Goal: Task Accomplishment & Management: Manage account settings

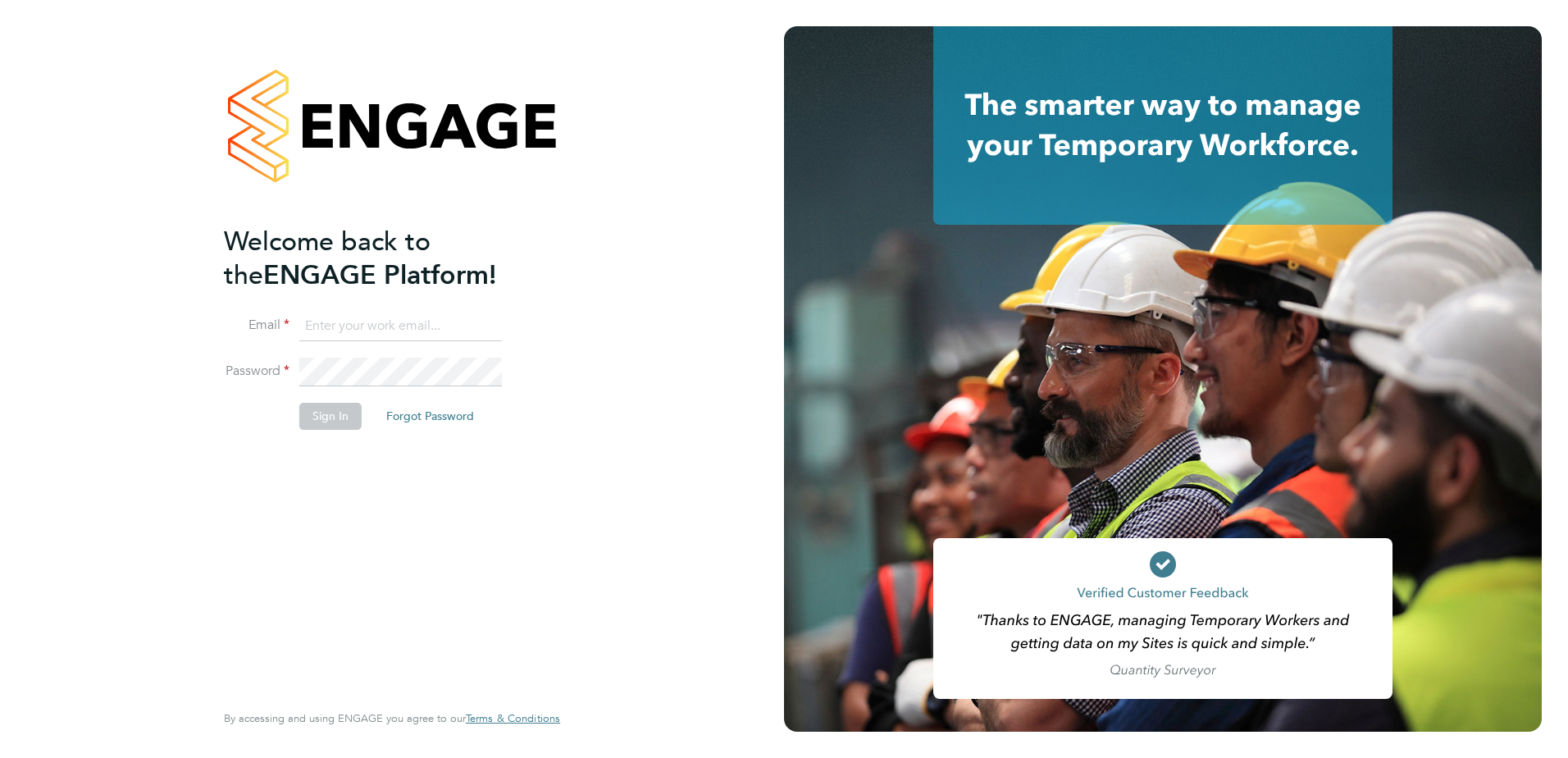
type input "[EMAIL_ADDRESS][DOMAIN_NAME]"
click at [339, 421] on button "Sign In" at bounding box center [330, 415] width 63 height 26
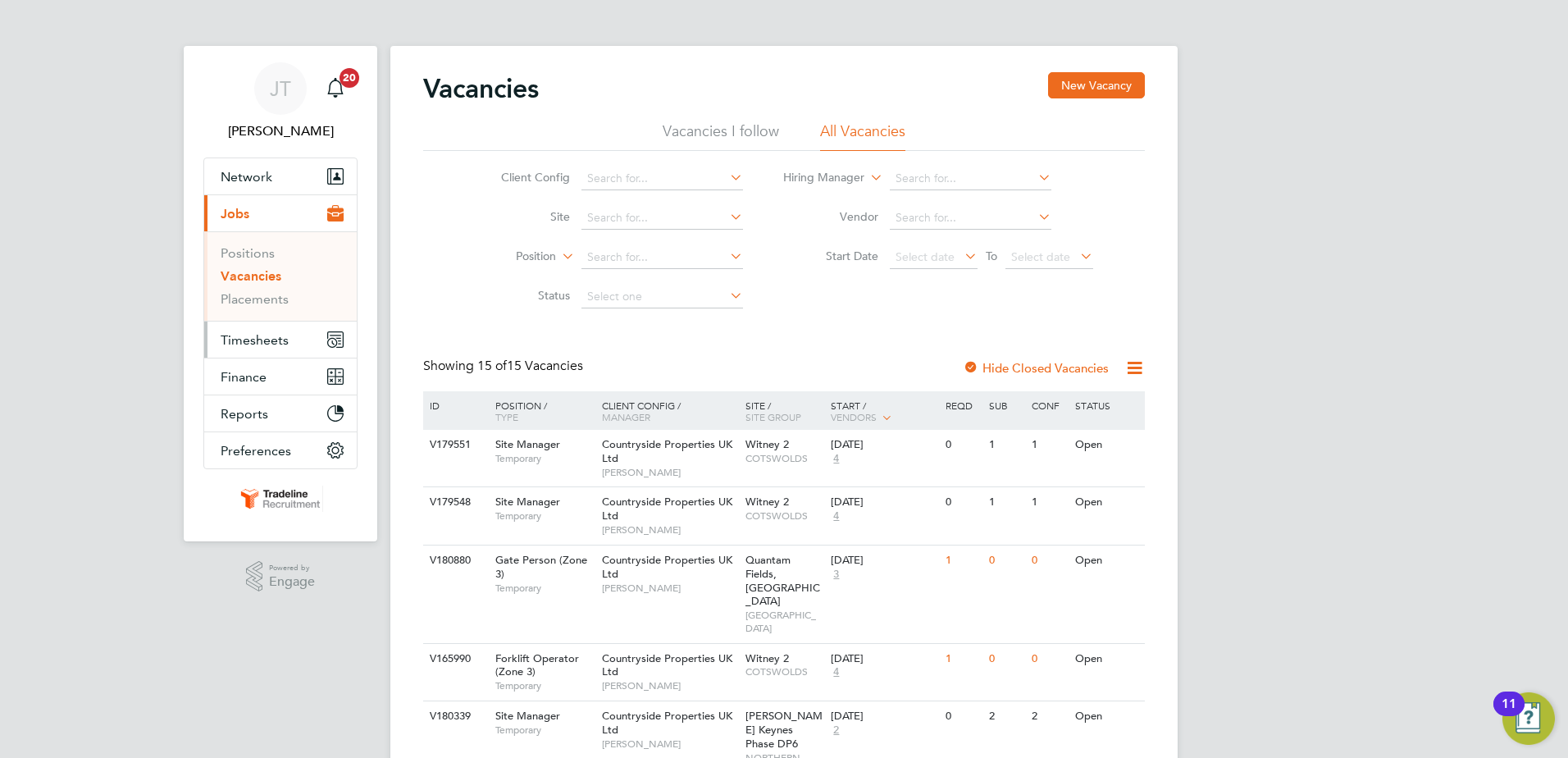
click at [274, 336] on span "Timesheets" at bounding box center [254, 340] width 68 height 15
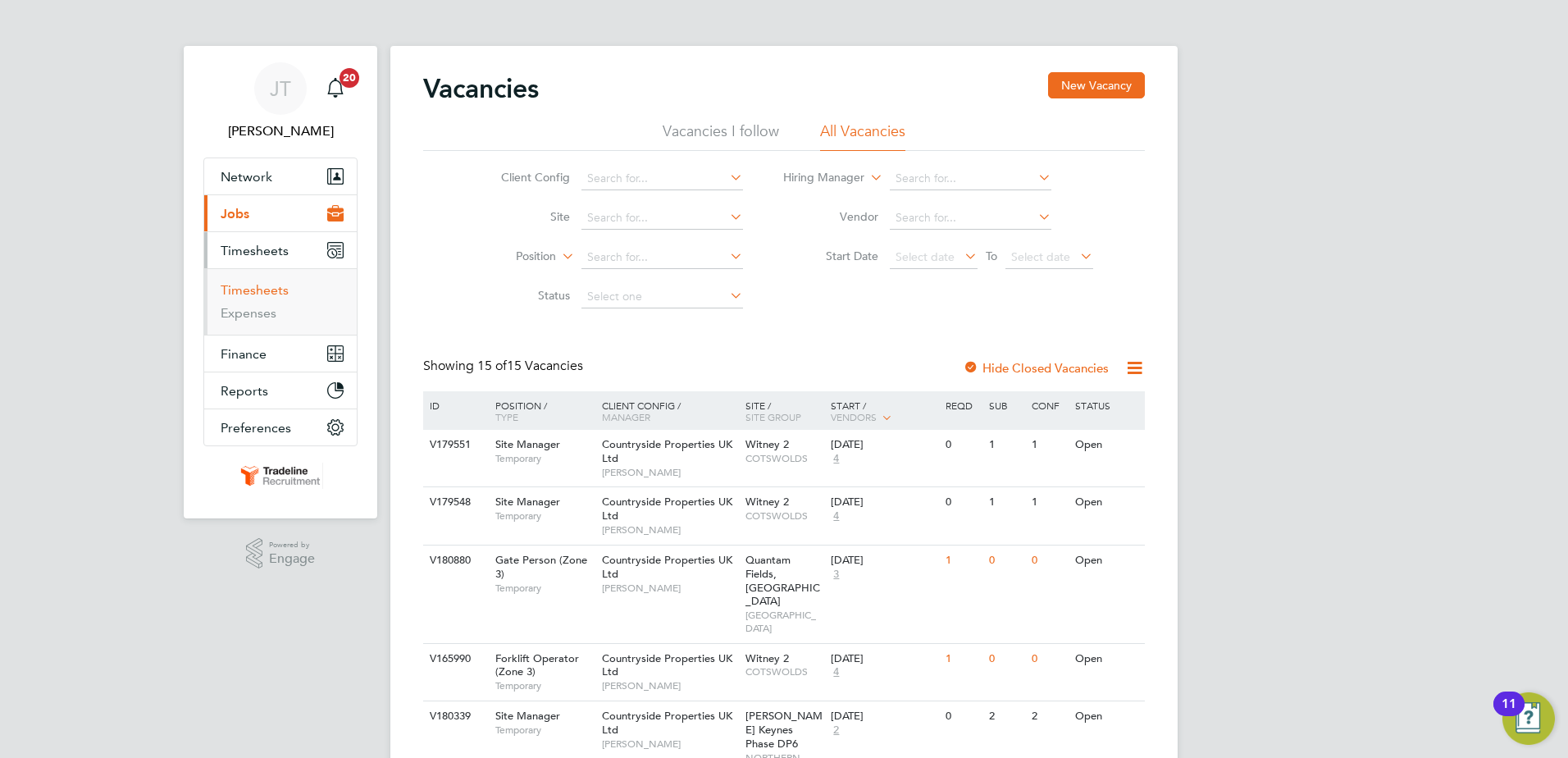
click at [267, 290] on link "Timesheets" at bounding box center [254, 289] width 68 height 15
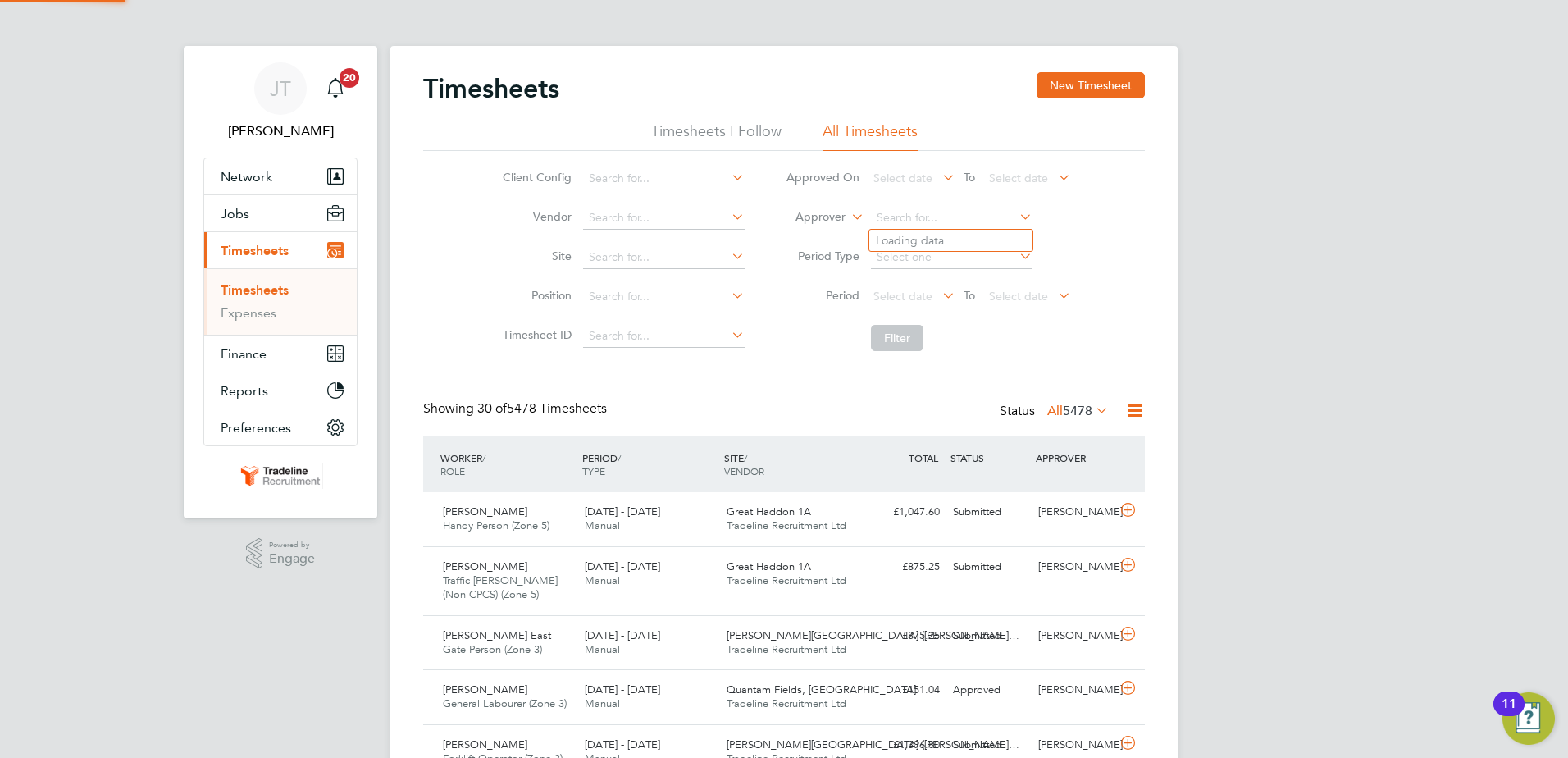
drag, startPoint x: 1013, startPoint y: 214, endPoint x: 1023, endPoint y: 215, distance: 10.0
click at [1020, 215] on li "Approver" at bounding box center [928, 217] width 326 height 39
click at [848, 216] on icon at bounding box center [848, 213] width 0 height 15
click at [820, 234] on li "Worker" at bounding box center [804, 235] width 81 height 21
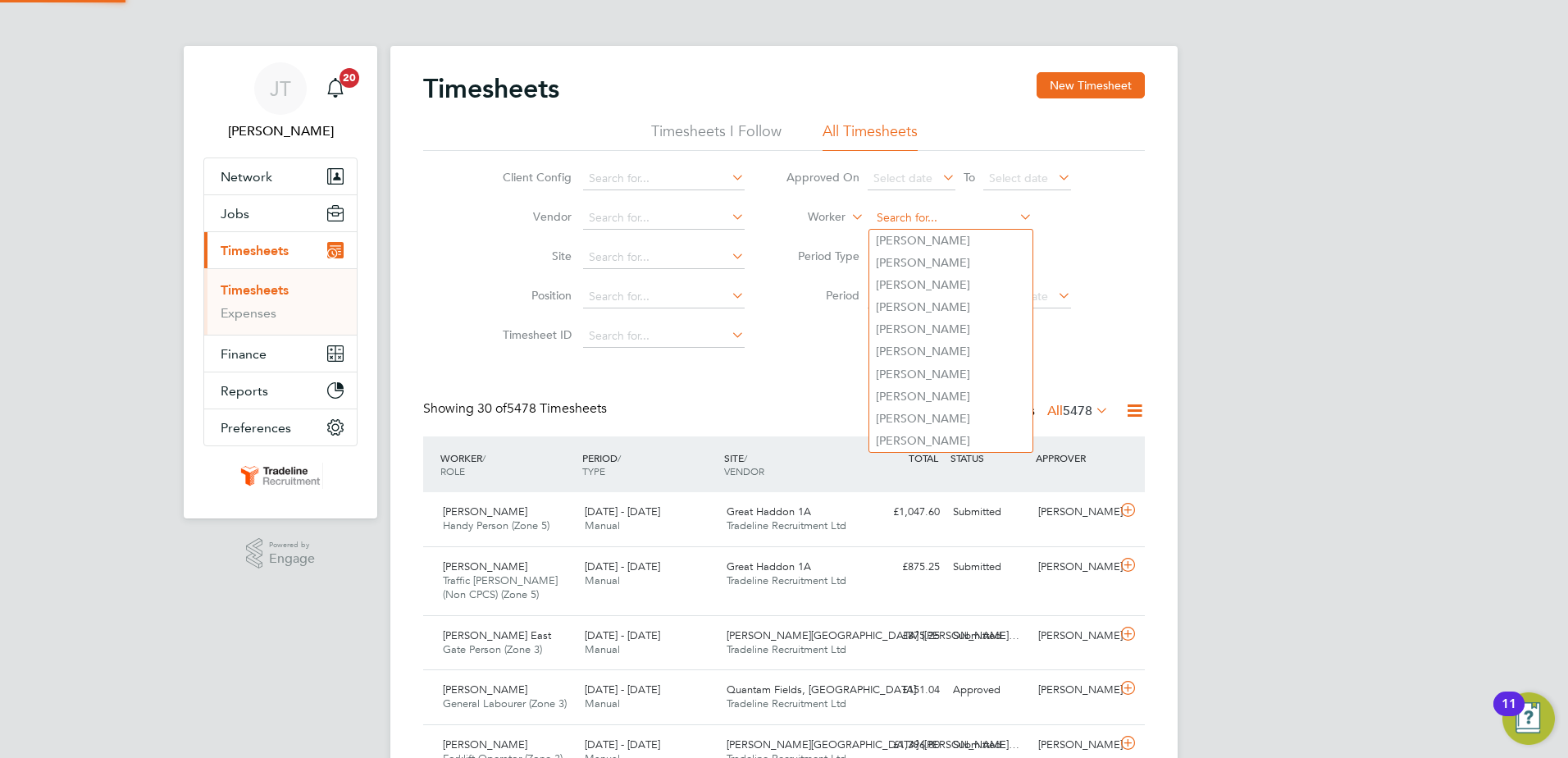
click at [913, 216] on input at bounding box center [951, 217] width 162 height 23
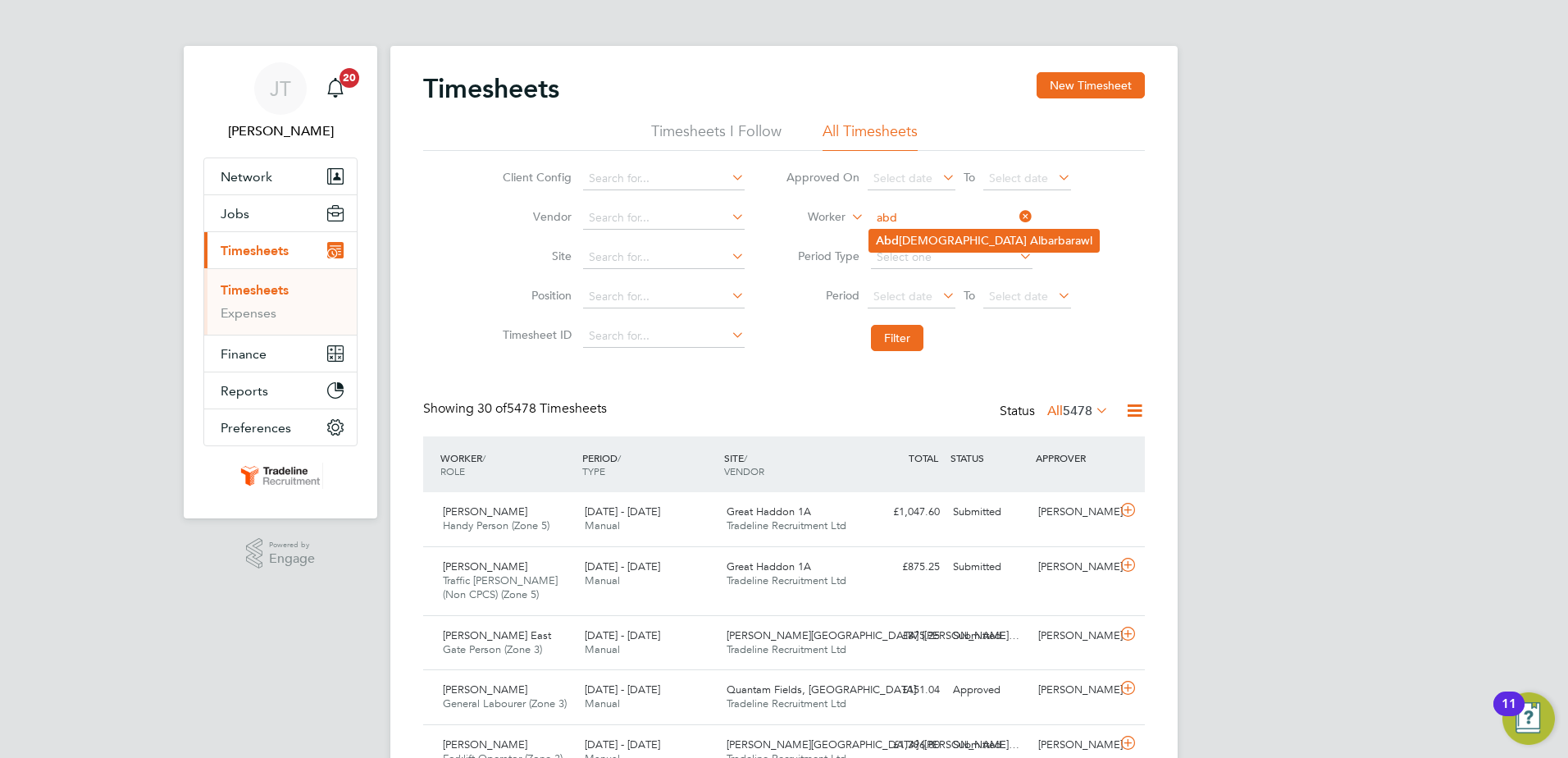
click at [928, 237] on li "Abd allah Albarbarawl" at bounding box center [984, 241] width 230 height 22
type input "[PERSON_NAME]"
click at [922, 338] on button "Filter" at bounding box center [897, 337] width 53 height 26
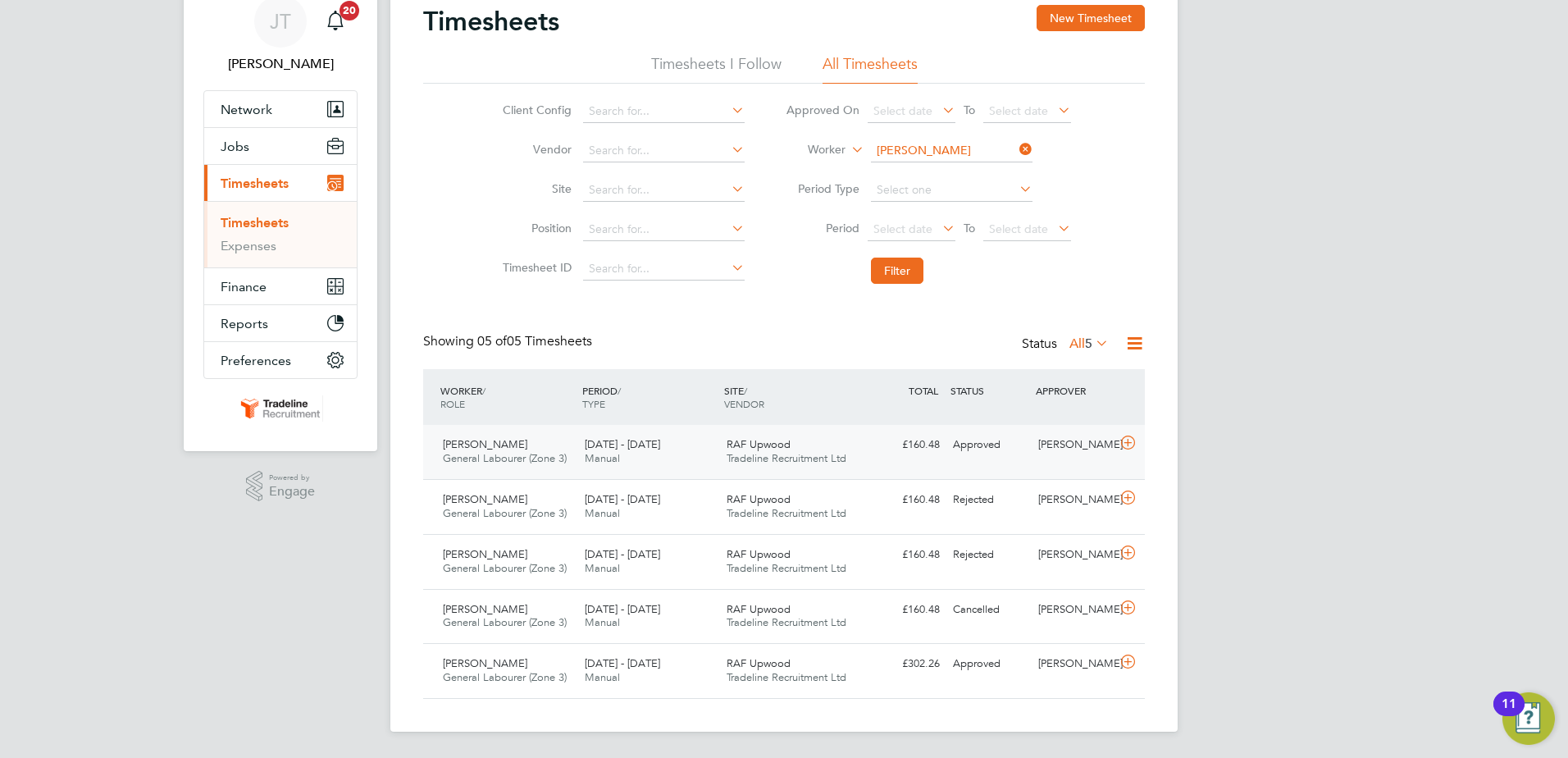
click at [1124, 441] on icon at bounding box center [1127, 443] width 21 height 13
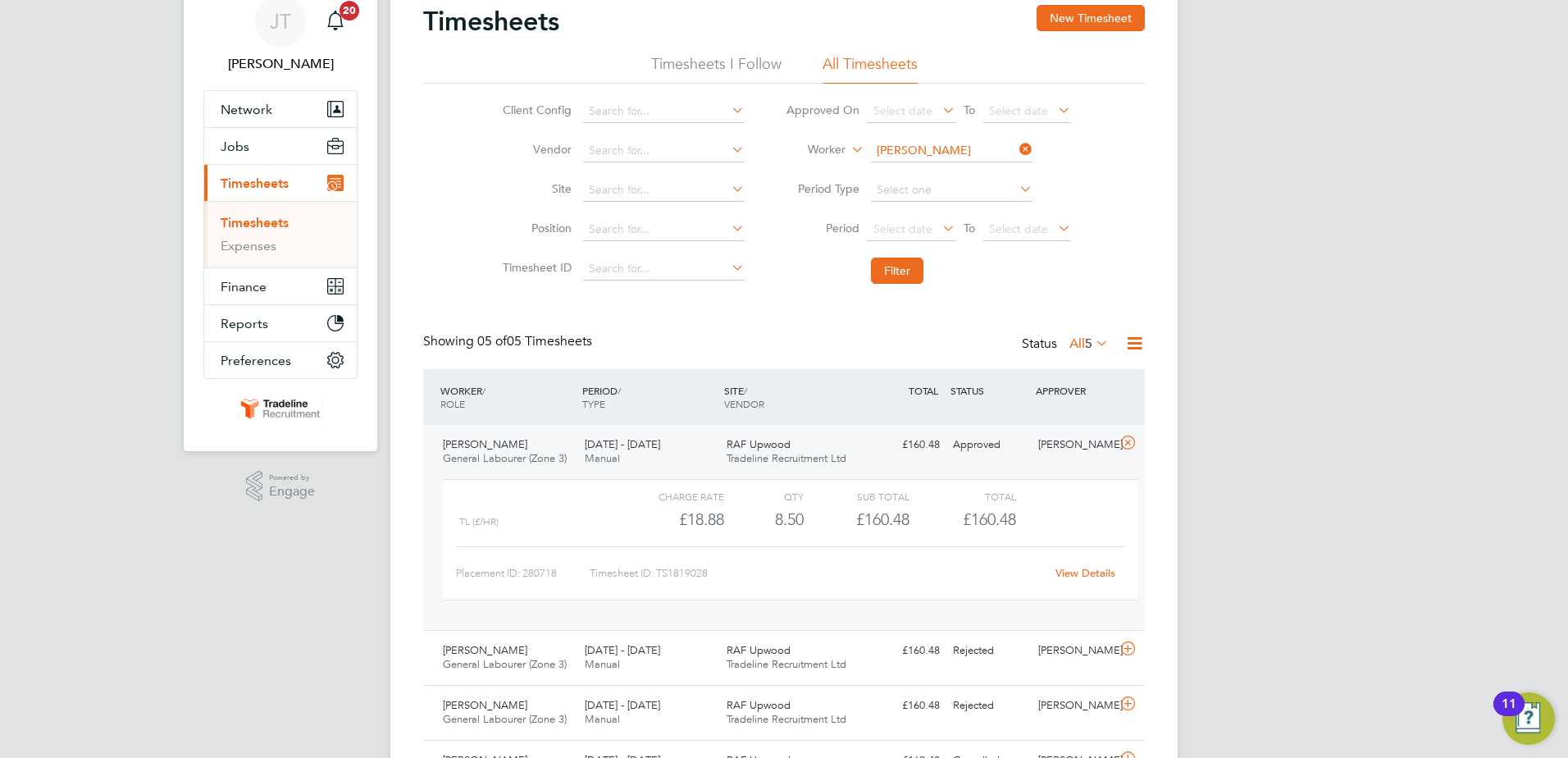
click at [1067, 569] on link "View Details" at bounding box center [1086, 573] width 60 height 14
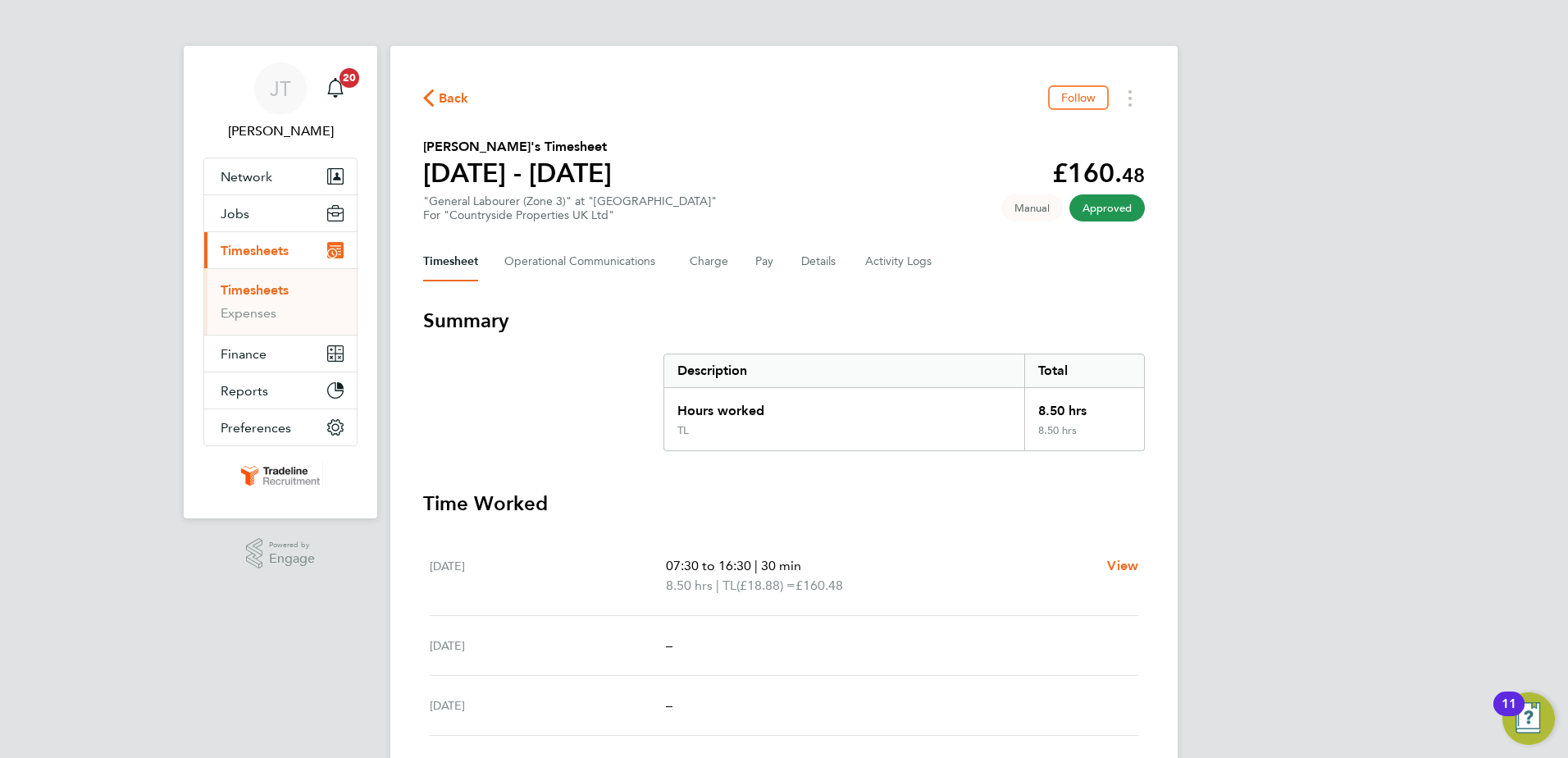
click at [450, 96] on span "Back" at bounding box center [453, 98] width 30 height 20
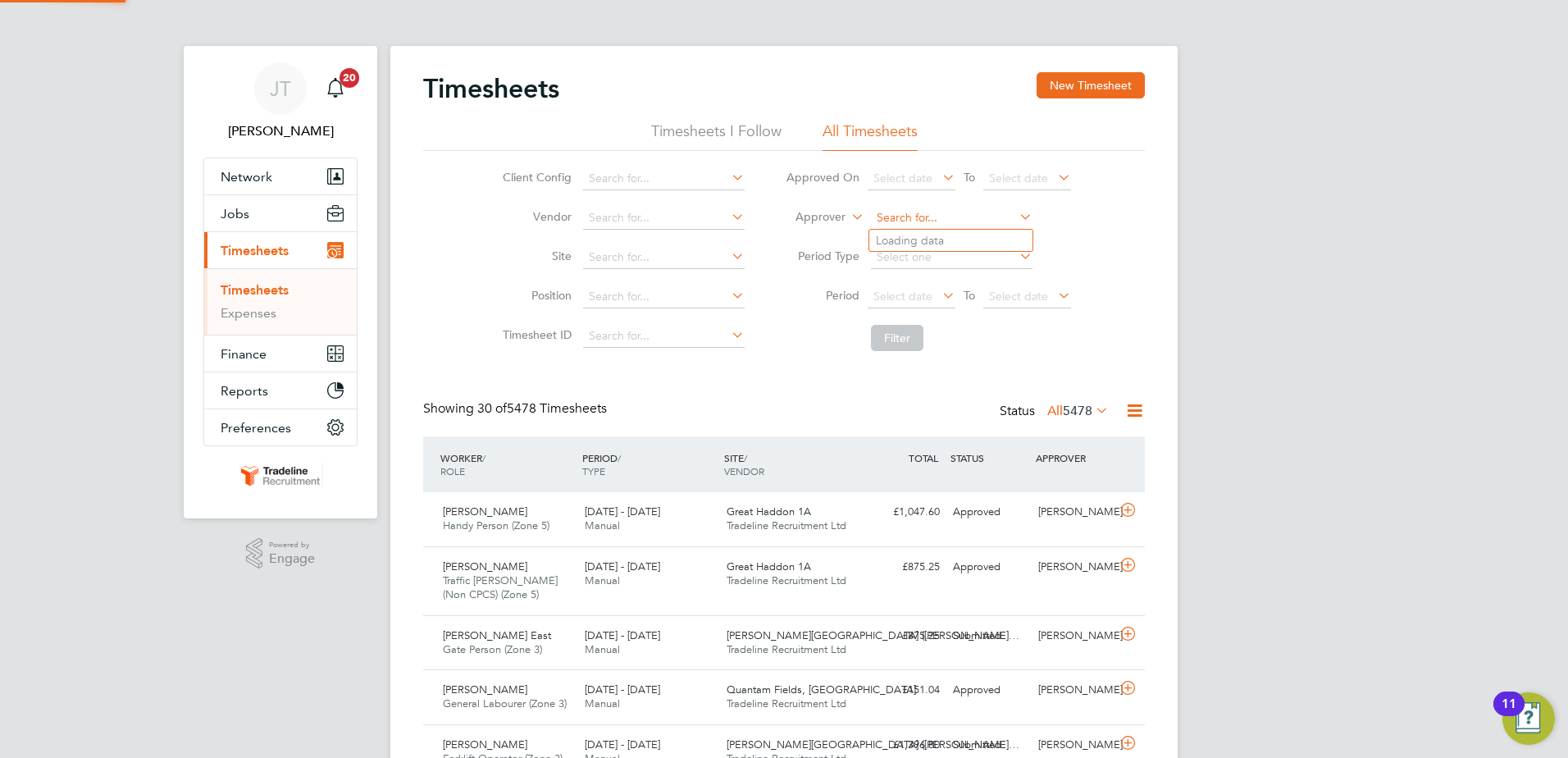
click at [913, 214] on input at bounding box center [951, 217] width 162 height 23
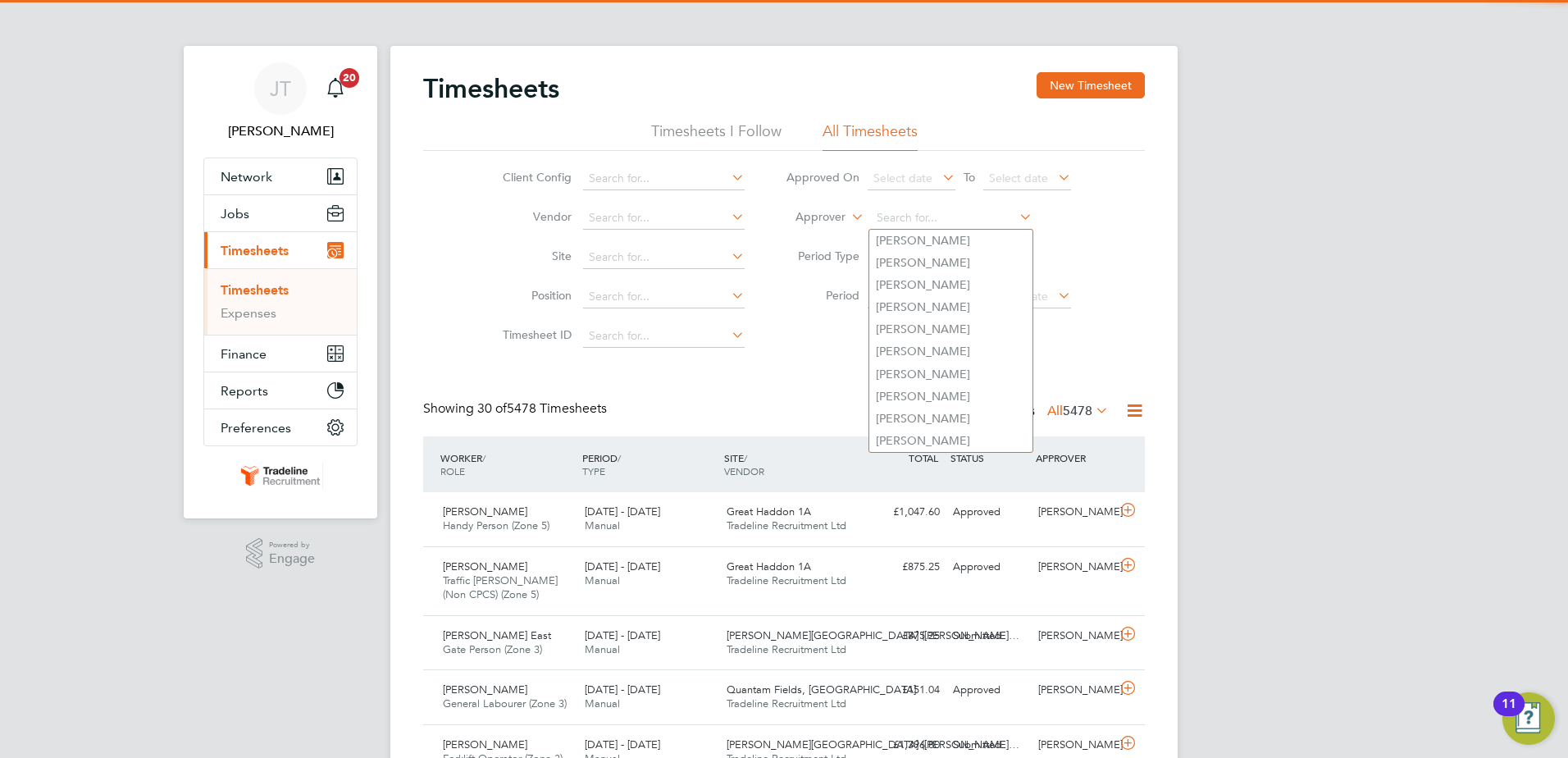
click at [843, 214] on label "Approver" at bounding box center [808, 217] width 74 height 16
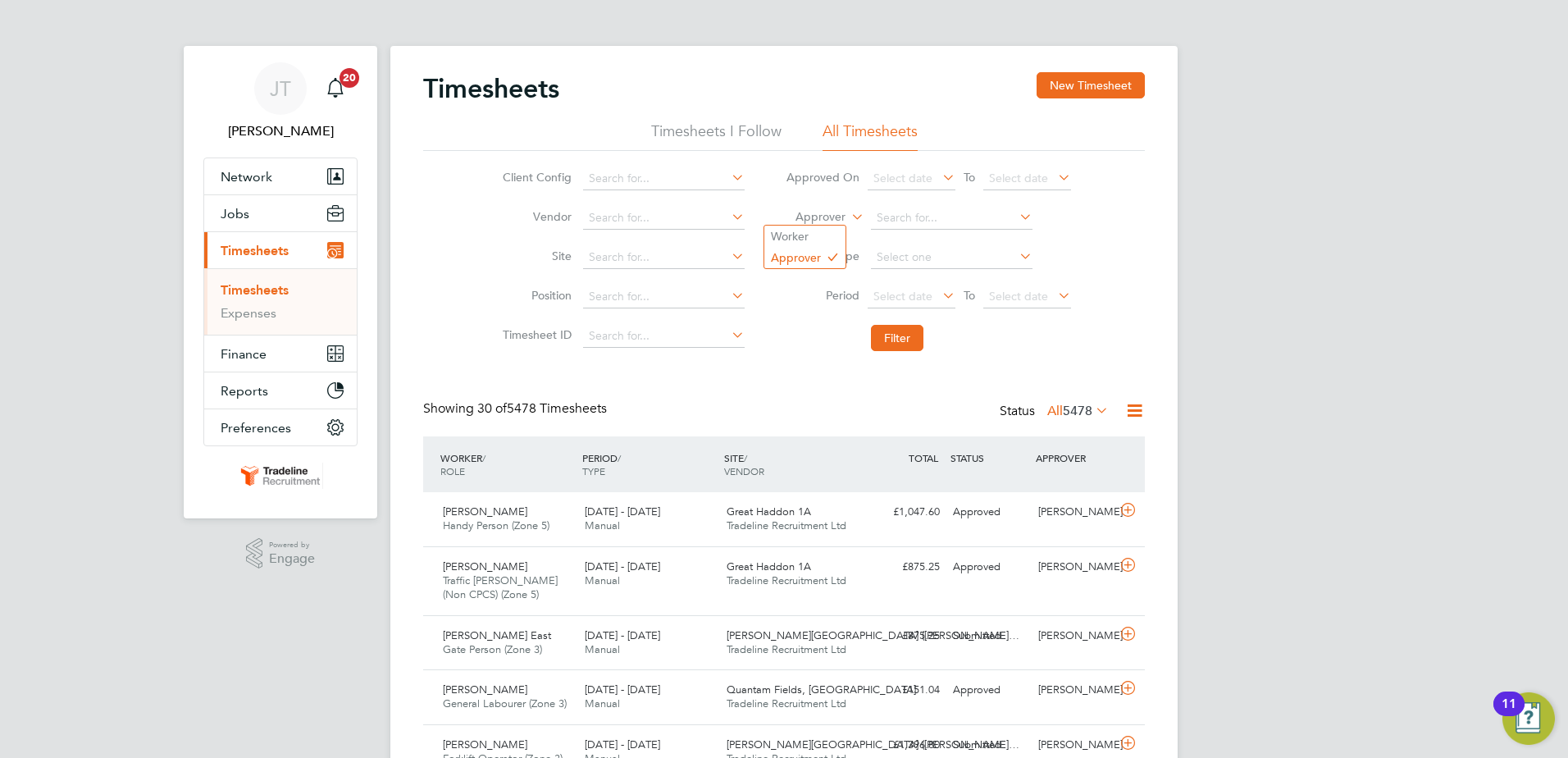
drag, startPoint x: 823, startPoint y: 240, endPoint x: 863, endPoint y: 222, distance: 43.9
click at [824, 238] on li "Worker" at bounding box center [804, 235] width 81 height 21
click at [907, 214] on input at bounding box center [951, 217] width 162 height 23
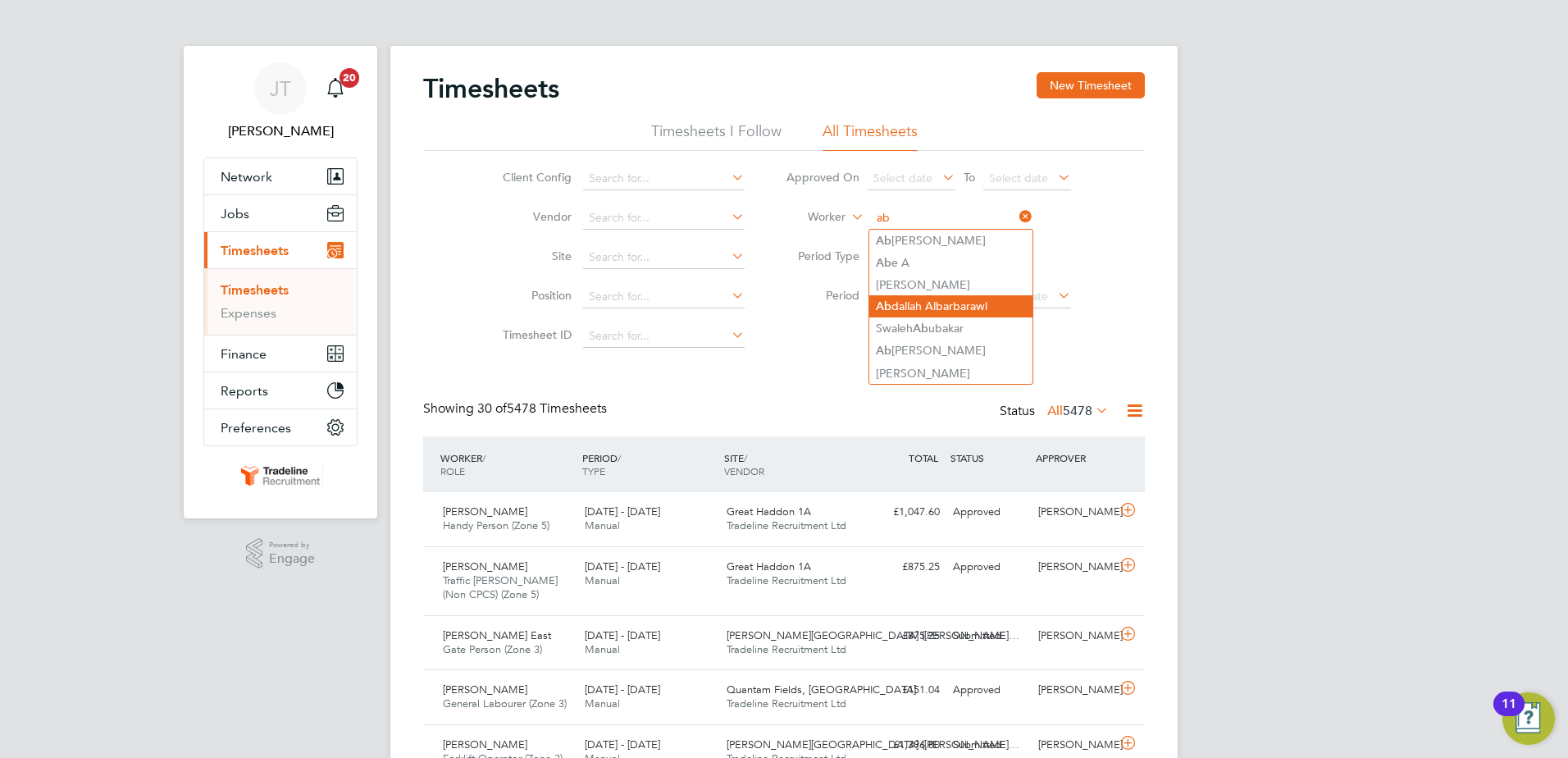
click at [930, 303] on li "Ab dallah Albarbarawl" at bounding box center [951, 306] width 164 height 22
type input "[PERSON_NAME]"
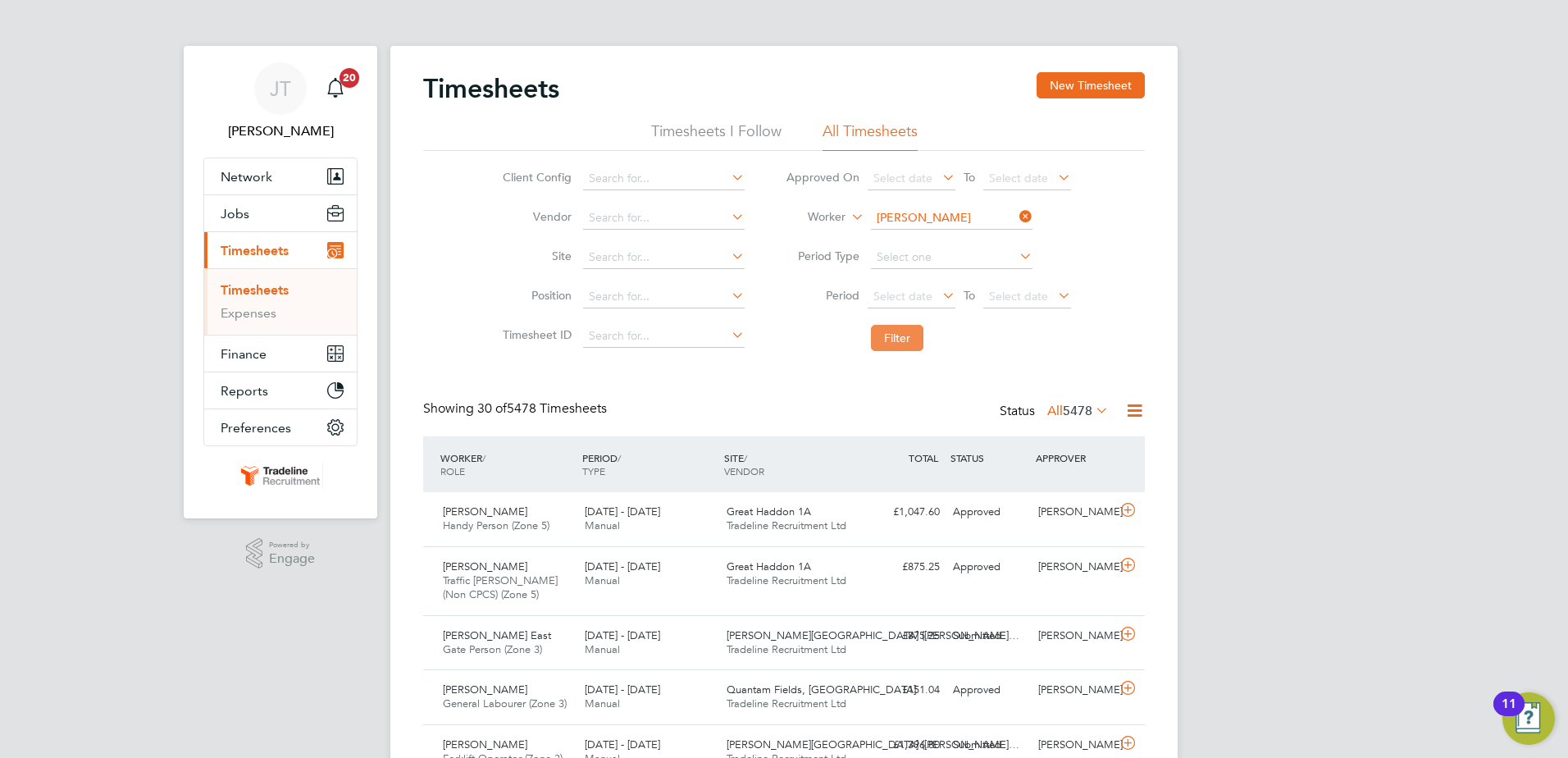
click at [915, 343] on button "Filter" at bounding box center [897, 337] width 53 height 26
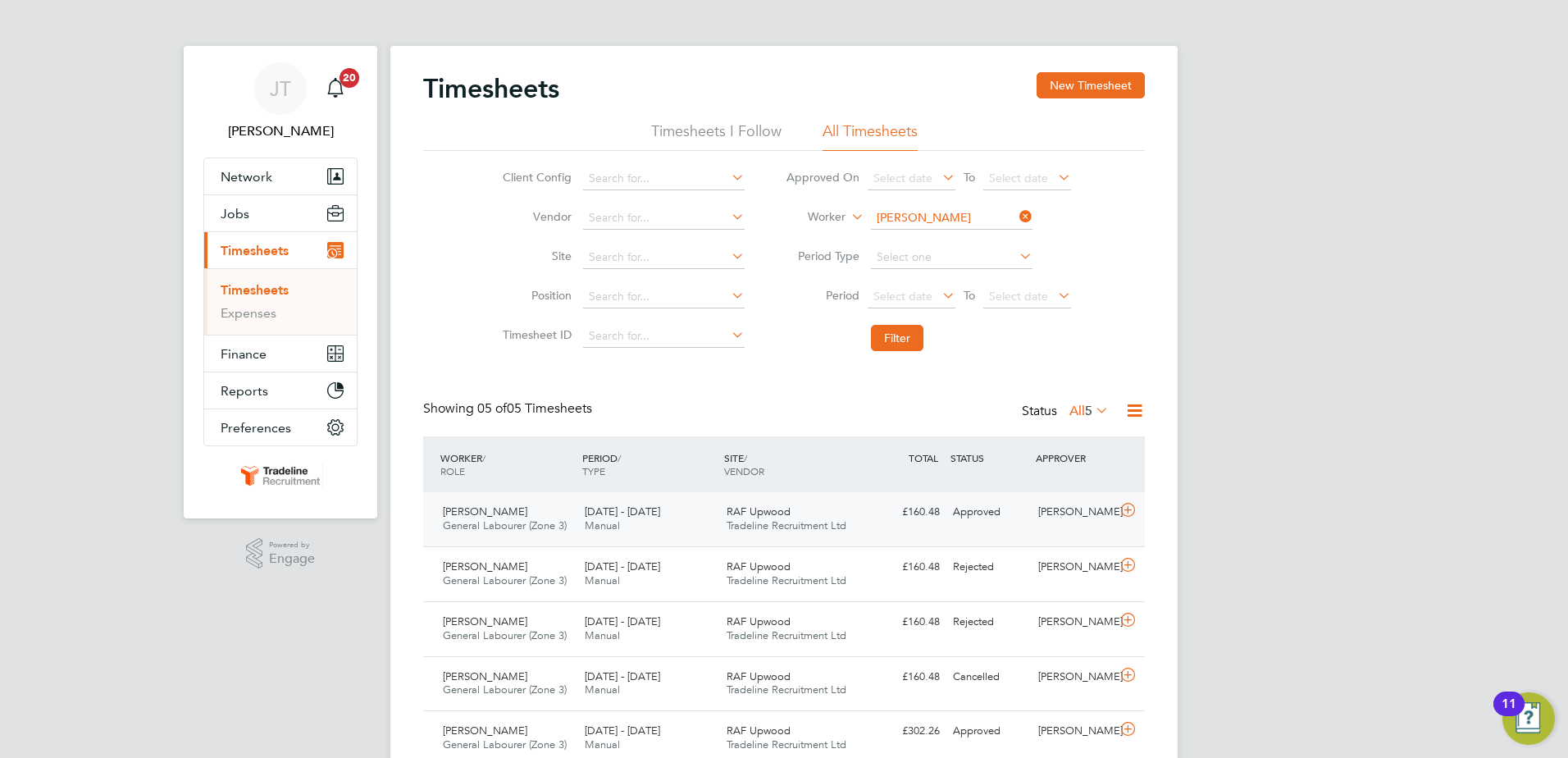
click at [1124, 508] on icon at bounding box center [1127, 510] width 21 height 13
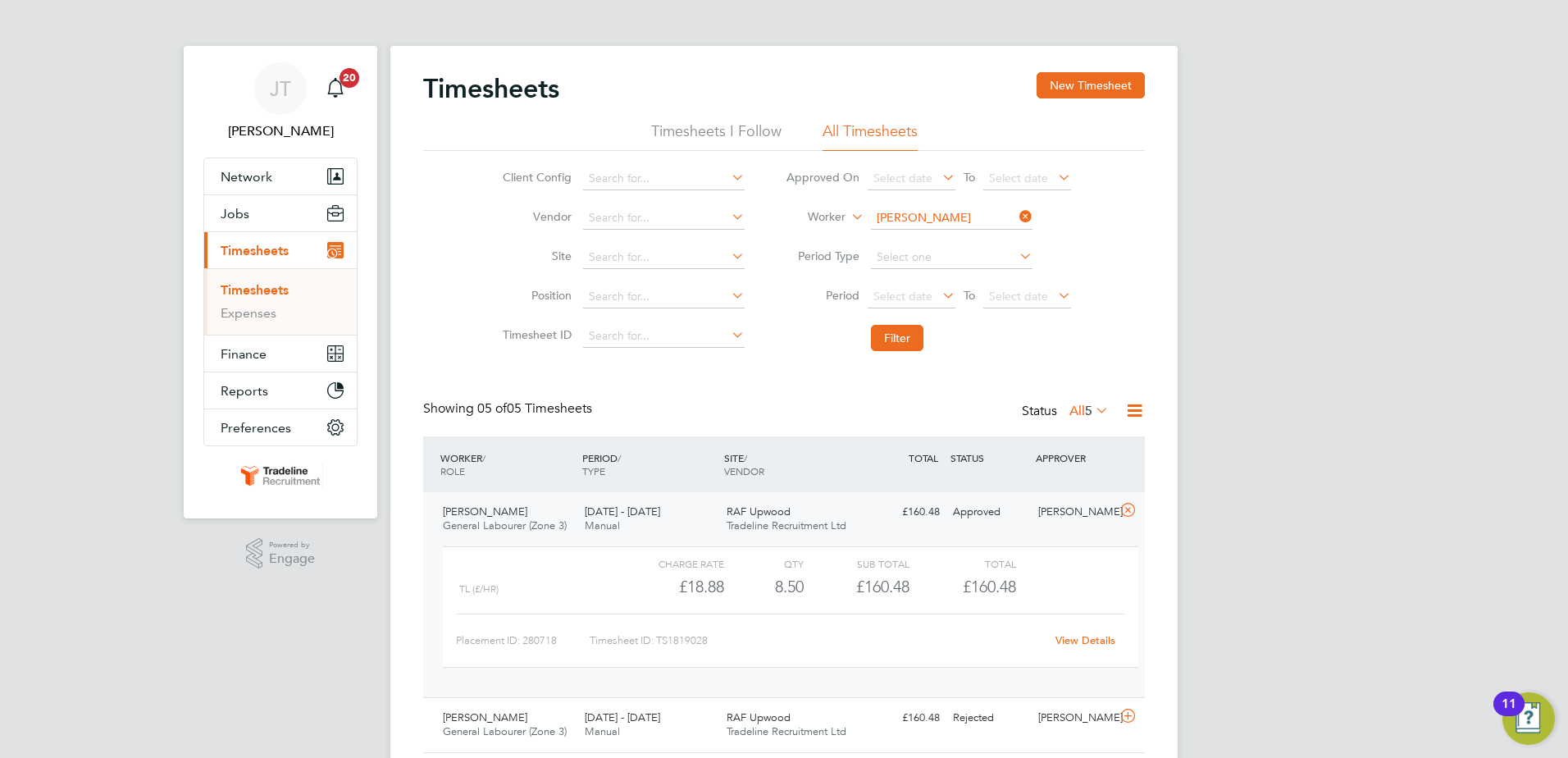
click at [1097, 636] on link "View Details" at bounding box center [1086, 640] width 60 height 14
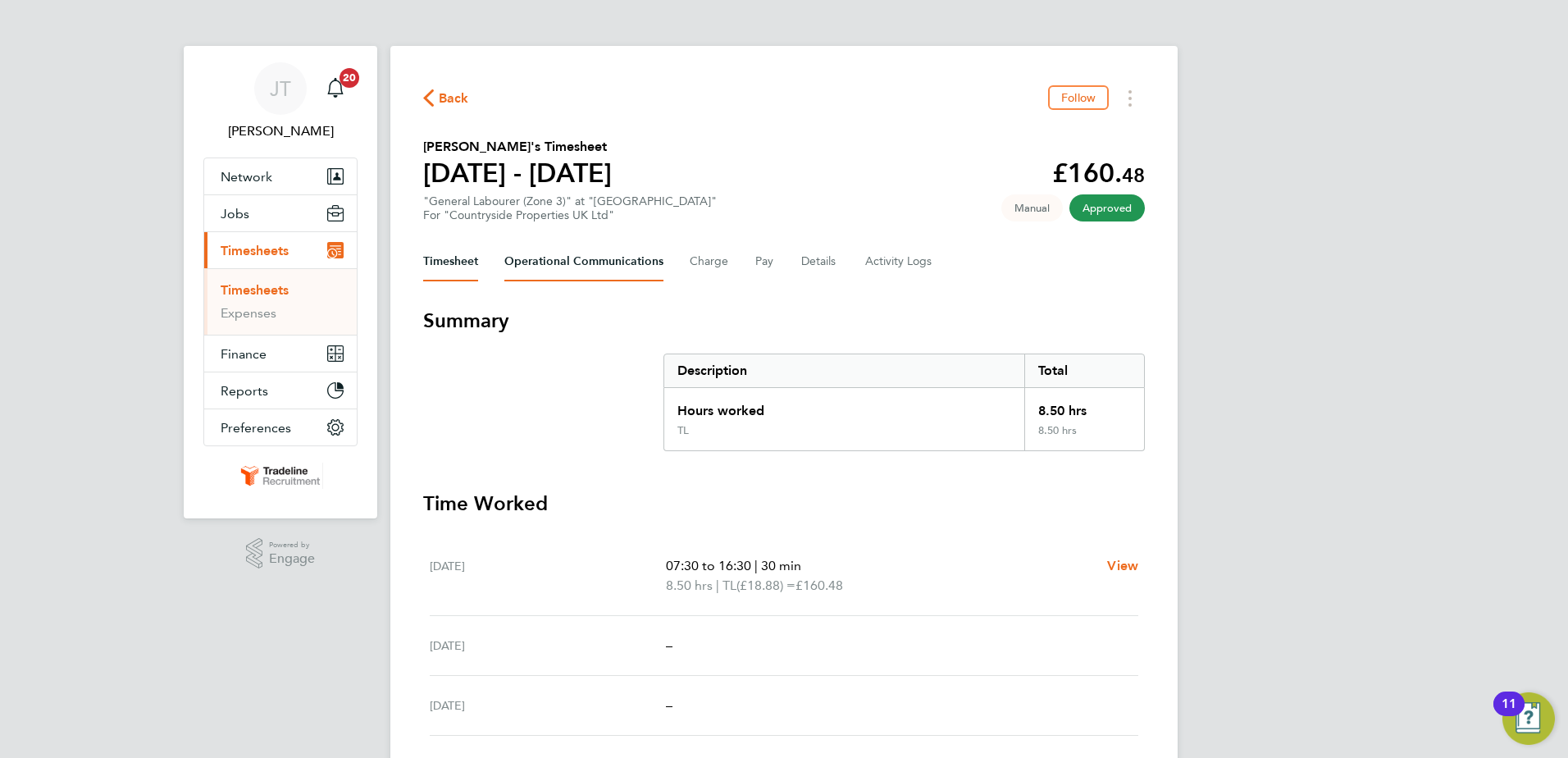
click at [542, 266] on Communications-tab "Operational Communications" at bounding box center [583, 261] width 159 height 39
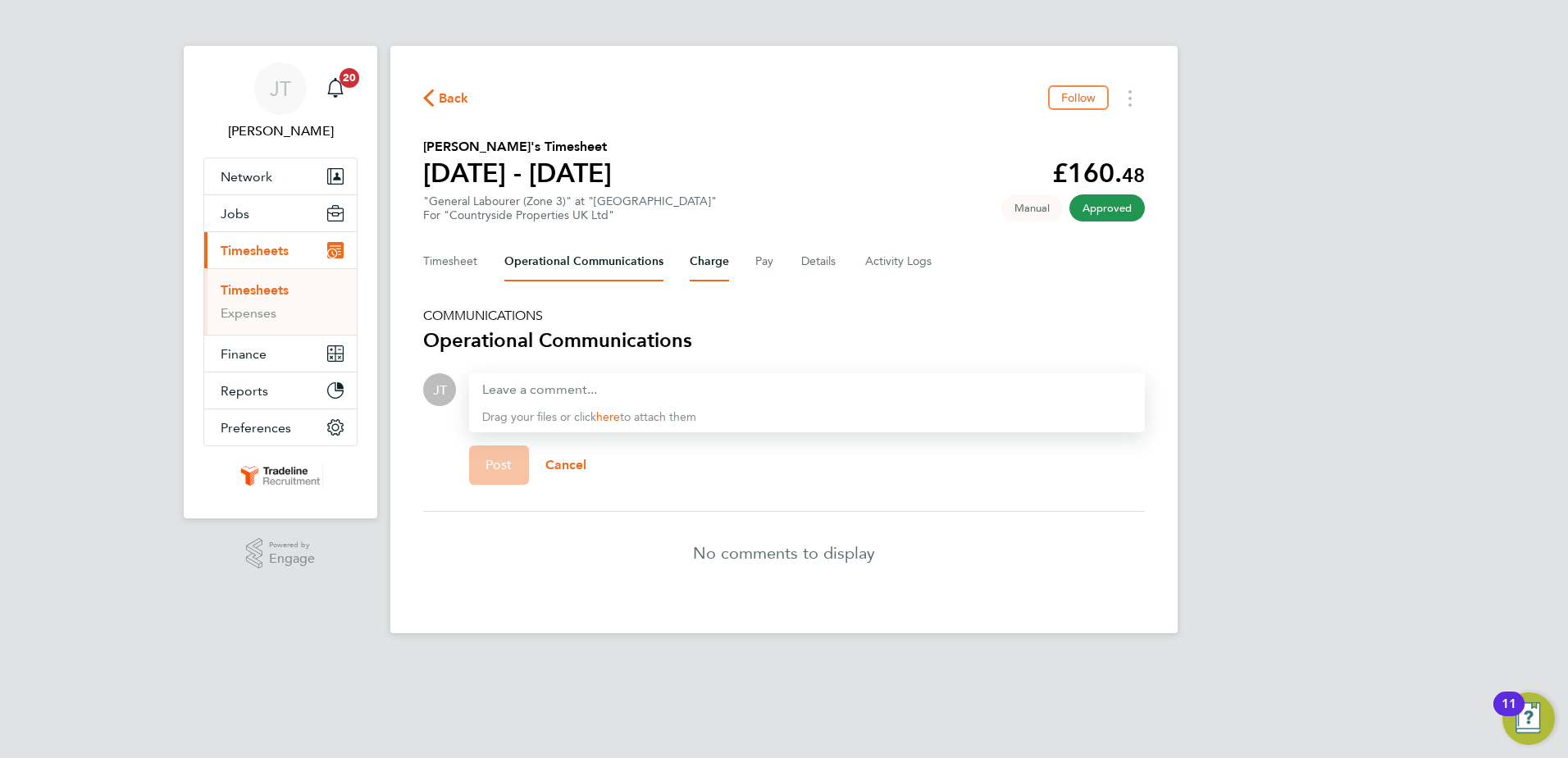
click at [706, 265] on button "Charge" at bounding box center [709, 261] width 39 height 39
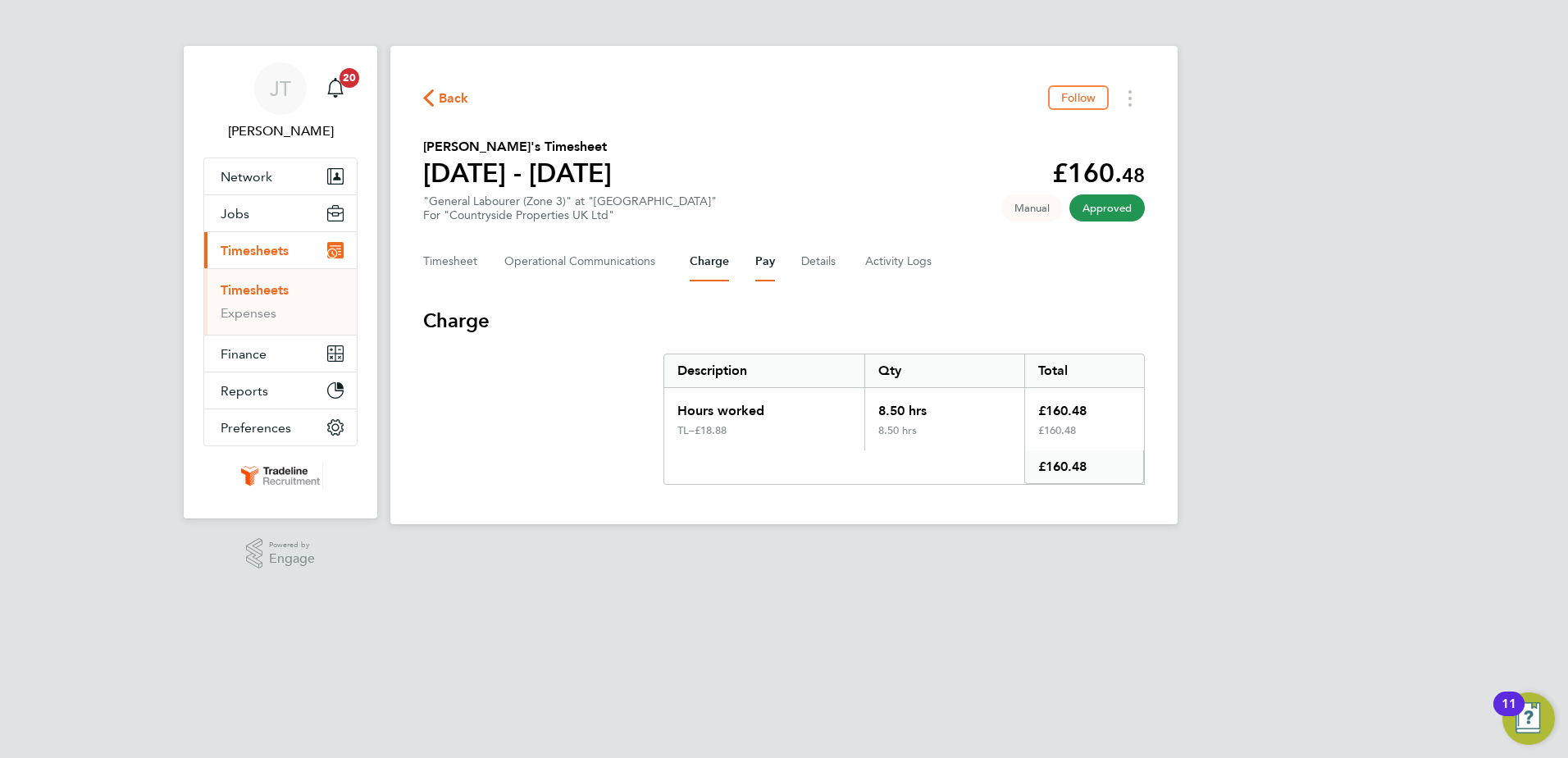
click at [755, 264] on button "Pay" at bounding box center [765, 261] width 20 height 39
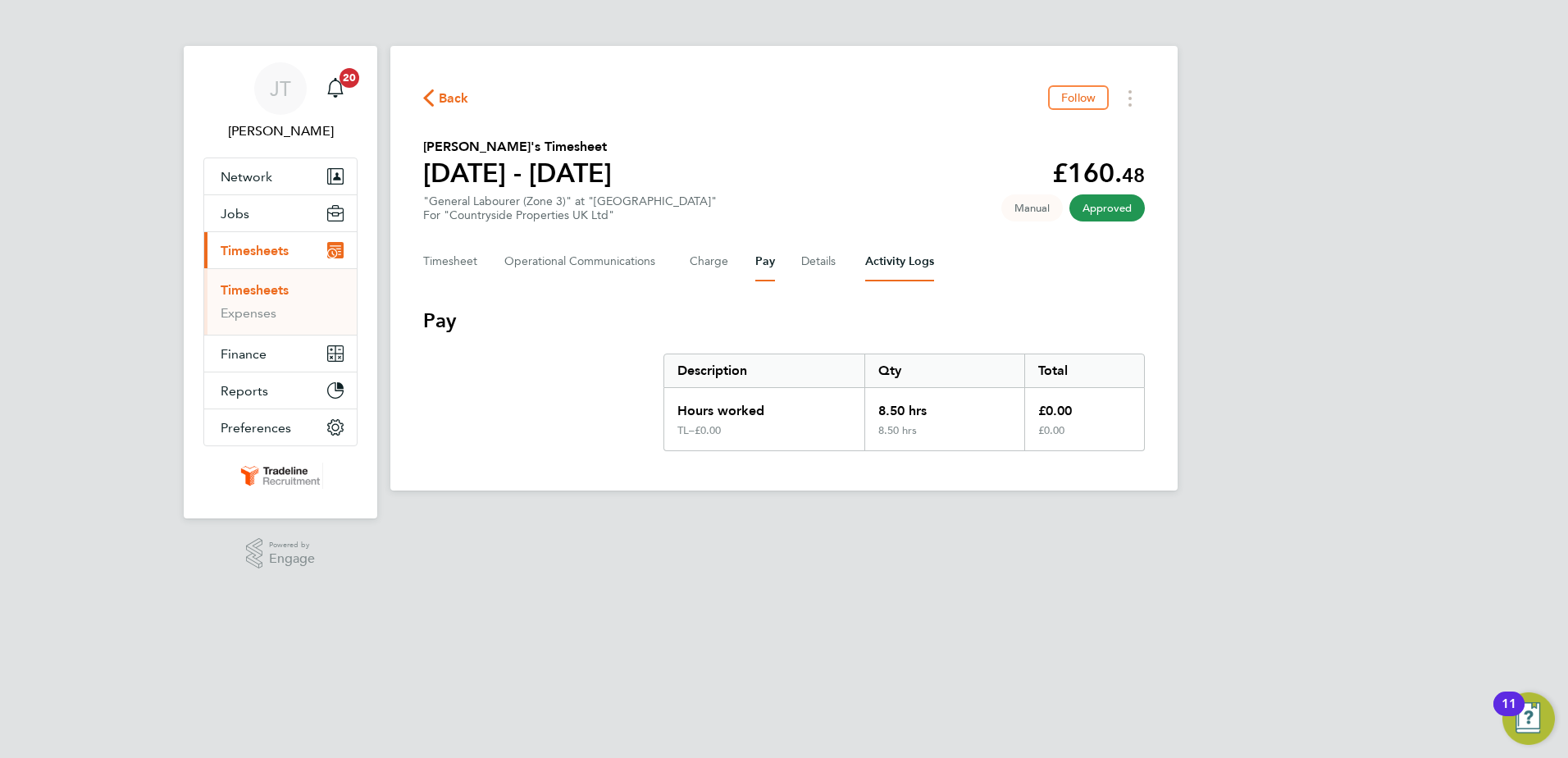
click at [870, 268] on Logs-tab "Activity Logs" at bounding box center [899, 261] width 69 height 39
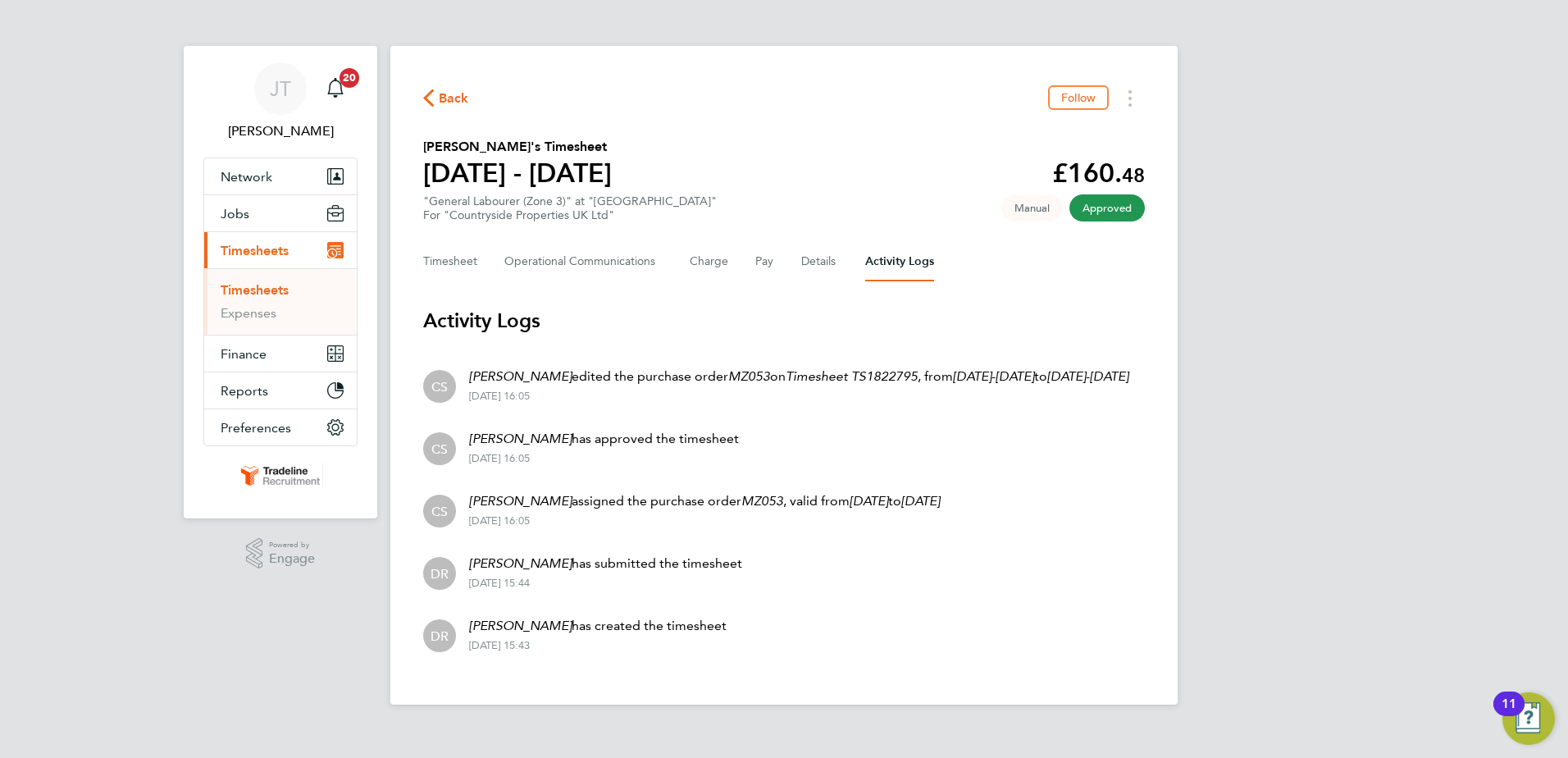
click at [433, 95] on span "Back" at bounding box center [446, 96] width 46 height 15
